Goal: Task Accomplishment & Management: Use online tool/utility

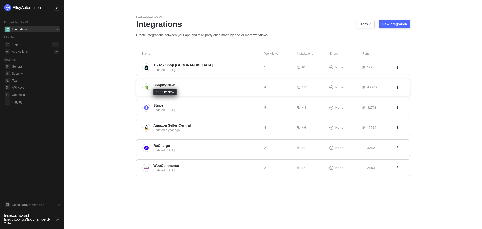
click at [157, 83] on span "Shopify:New" at bounding box center [163, 85] width 21 height 5
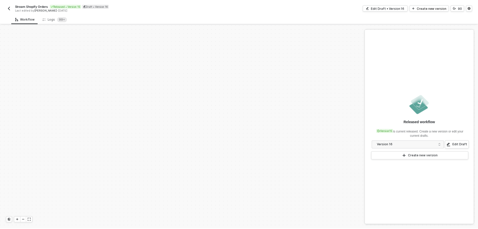
scroll to position [214, 0]
click at [50, 23] on div "Logs 99+" at bounding box center [55, 18] width 33 height 9
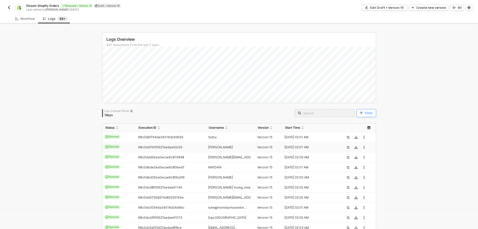
click at [363, 110] on button "Filter" at bounding box center [367, 113] width 20 height 8
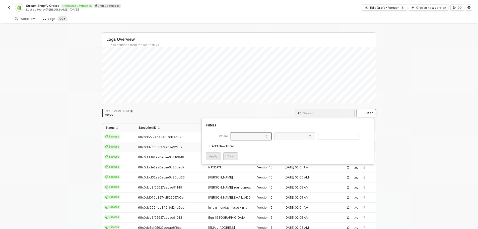
click at [252, 136] on span at bounding box center [252, 136] width 38 height 8
click at [251, 181] on div "User ID" at bounding box center [251, 182] width 36 height 8
click at [298, 136] on span at bounding box center [296, 136] width 38 height 8
click at [292, 146] on div "Equals" at bounding box center [295, 146] width 36 height 8
click at [326, 137] on input "text" at bounding box center [338, 136] width 41 height 7
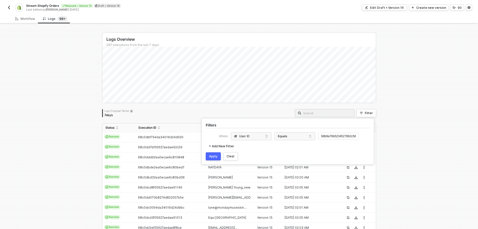
click at [214, 157] on div "Apply" at bounding box center [213, 156] width 9 height 4
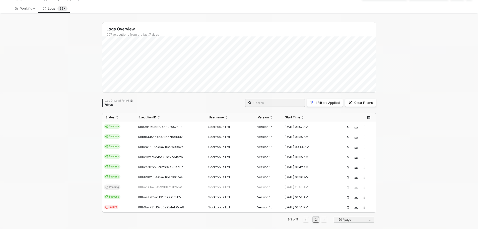
scroll to position [16, 0]
